Goal: Find specific page/section: Find specific page/section

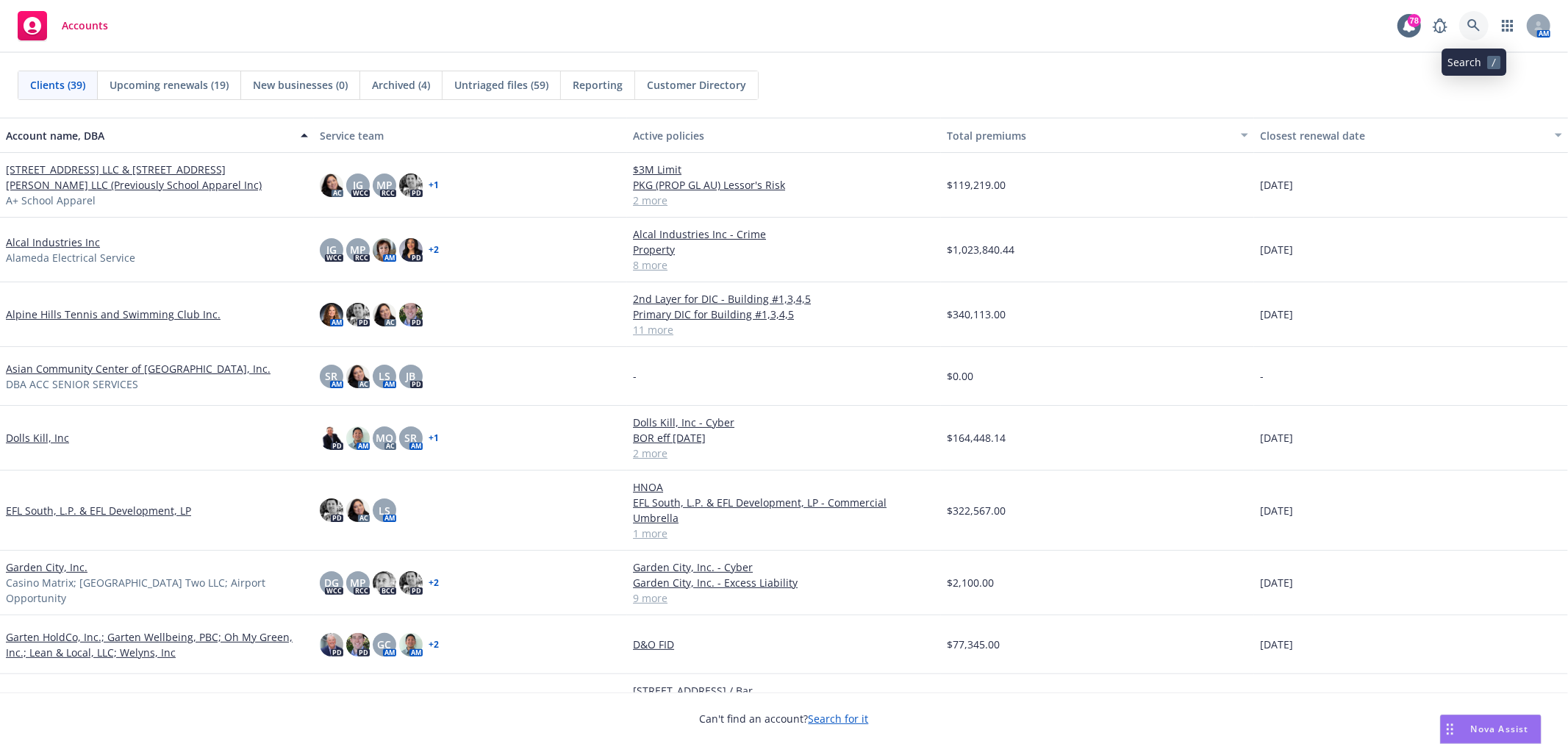
click at [1482, 20] on link at bounding box center [1474, 25] width 29 height 29
click at [1461, 24] on link at bounding box center [1474, 25] width 29 height 29
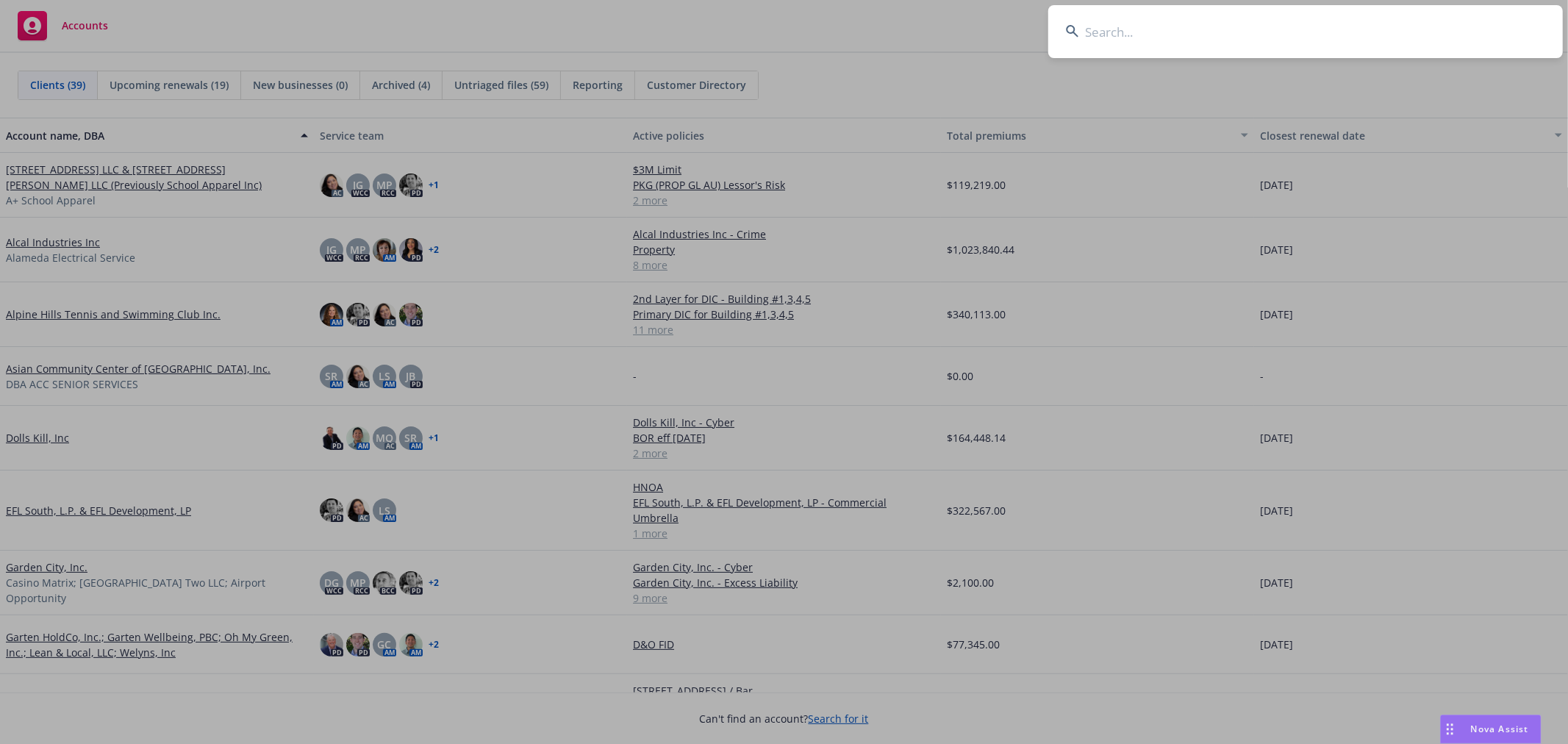
click at [1245, 27] on input at bounding box center [1305, 32] width 515 height 53
